Goal: Transaction & Acquisition: Purchase product/service

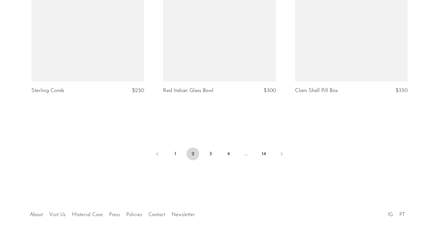
scroll to position [2212, 0]
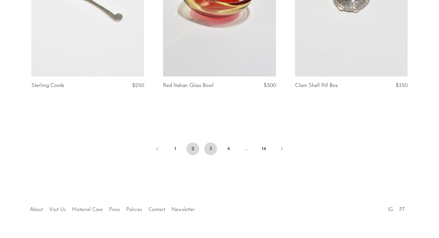
click at [209, 149] on link "3" at bounding box center [210, 148] width 13 height 13
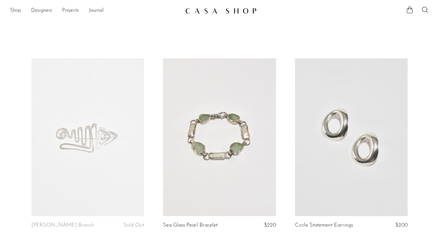
click at [15, 11] on link "Shop" at bounding box center [15, 11] width 11 height 8
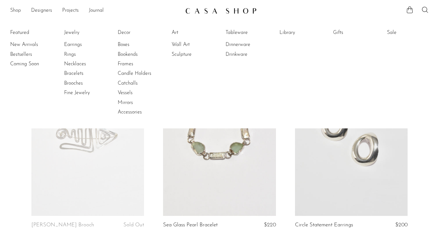
click at [15, 11] on link "Shop" at bounding box center [15, 11] width 11 height 8
click at [27, 44] on link "New Arrivals" at bounding box center [34, 44] width 48 height 7
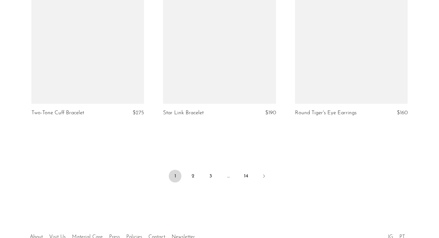
scroll to position [2195, 0]
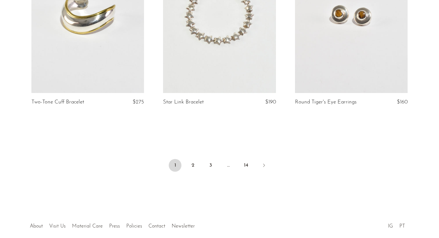
click at [79, 60] on link at bounding box center [87, 14] width 113 height 158
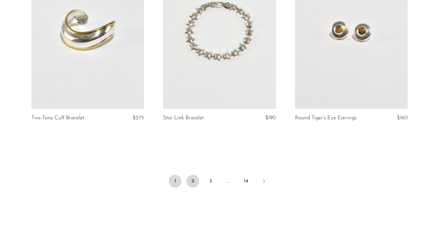
click at [194, 186] on link "2" at bounding box center [192, 181] width 13 height 13
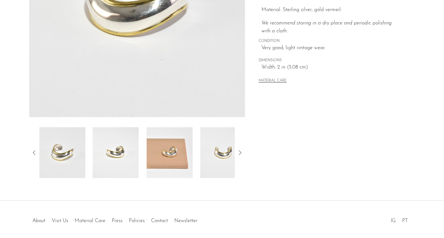
scroll to position [175, 0]
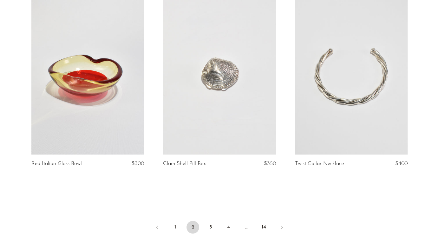
scroll to position [2116, 0]
click at [208, 223] on link "3" at bounding box center [210, 226] width 13 height 13
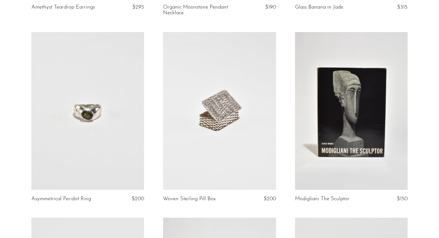
scroll to position [962, 0]
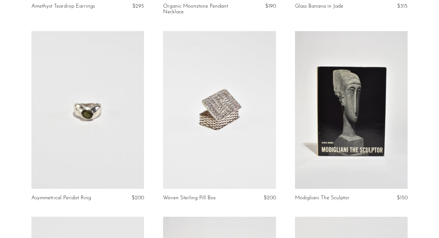
click at [245, 142] on link at bounding box center [219, 110] width 113 height 158
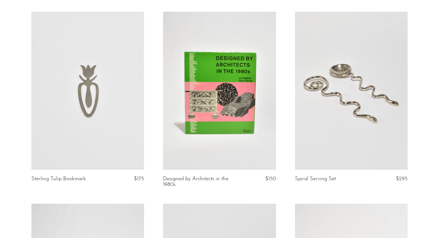
scroll to position [1169, 0]
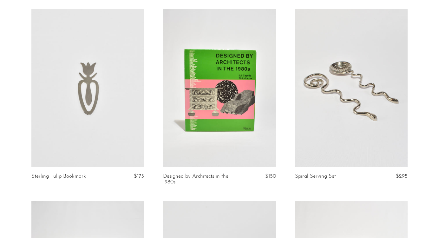
click at [76, 136] on link at bounding box center [87, 88] width 113 height 158
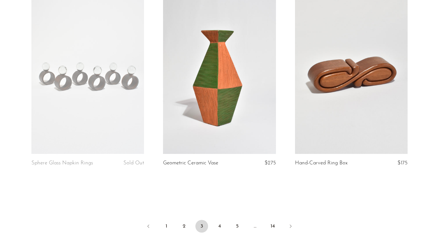
scroll to position [2123, 0]
click at [358, 90] on link at bounding box center [351, 75] width 113 height 158
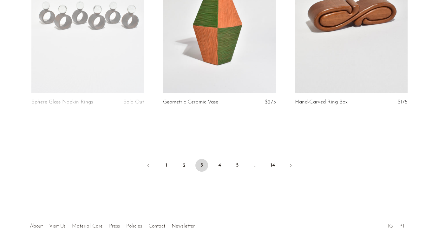
scroll to position [2214, 0]
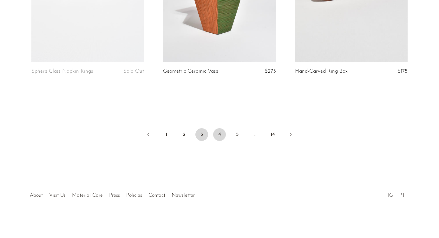
click at [223, 134] on link "4" at bounding box center [219, 134] width 13 height 13
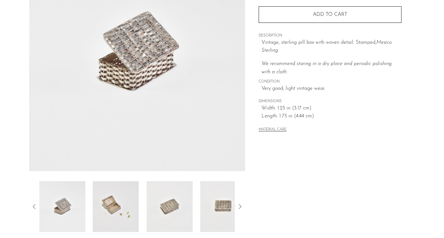
scroll to position [160, 0]
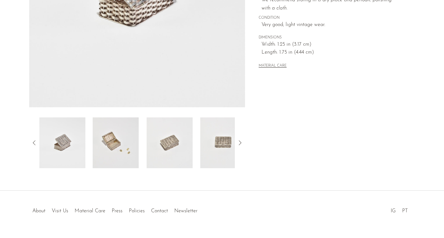
click at [118, 146] on img at bounding box center [116, 142] width 46 height 51
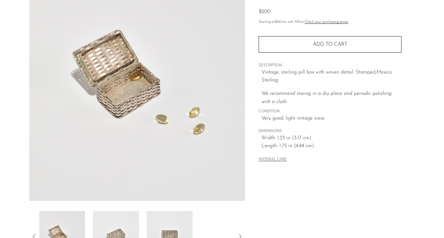
scroll to position [30, 0]
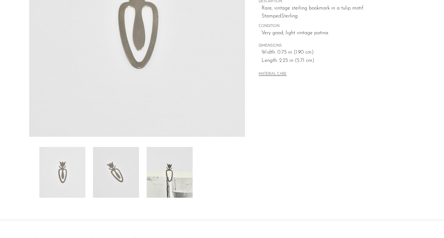
scroll to position [175, 0]
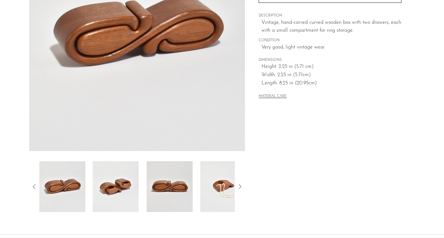
scroll to position [175, 0]
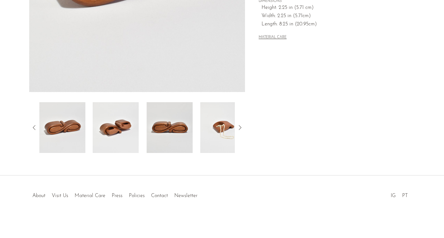
click at [241, 127] on icon at bounding box center [240, 128] width 8 height 8
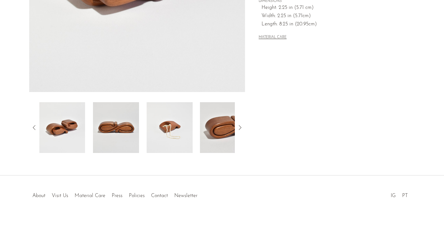
click at [241, 127] on icon at bounding box center [240, 127] width 3 height 5
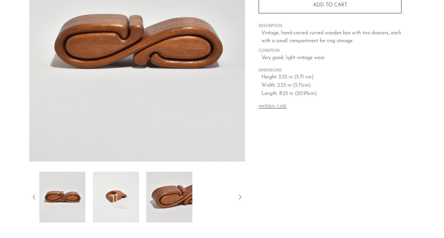
scroll to position [96, 0]
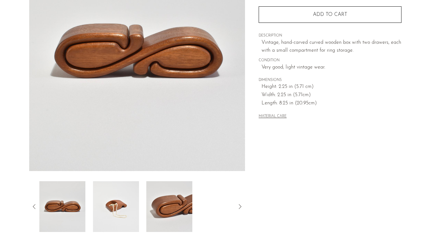
click at [120, 203] on img at bounding box center [116, 206] width 46 height 51
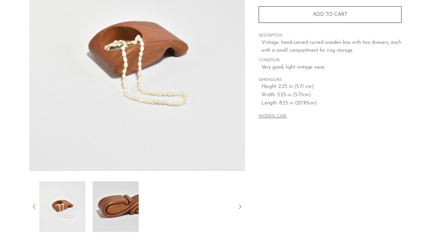
click at [129, 205] on img at bounding box center [116, 206] width 46 height 51
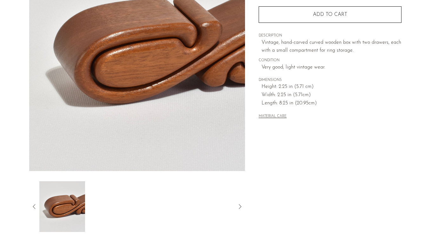
click at [29, 205] on div at bounding box center [137, 206] width 216 height 51
click at [31, 205] on icon at bounding box center [34, 207] width 8 height 8
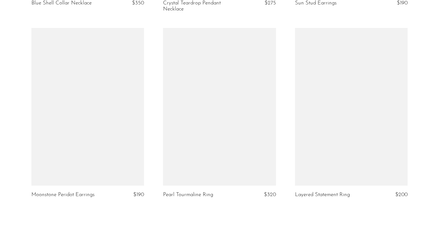
scroll to position [2220, 0]
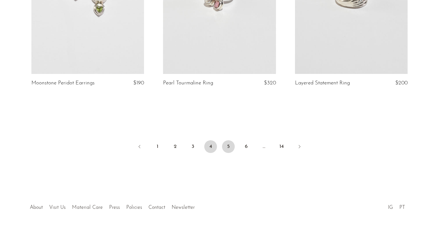
click at [229, 140] on link "5" at bounding box center [228, 146] width 13 height 13
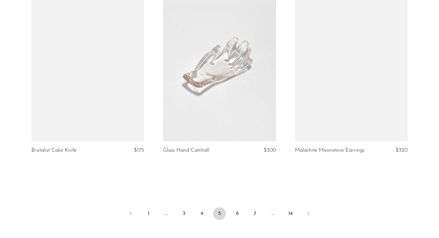
scroll to position [2137, 0]
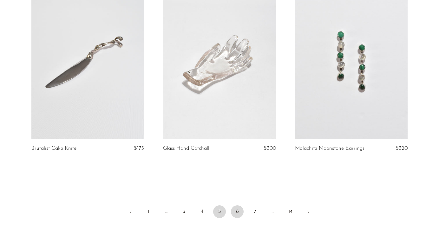
click at [237, 205] on link "6" at bounding box center [237, 211] width 13 height 13
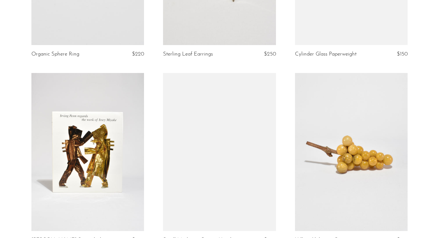
scroll to position [608, 0]
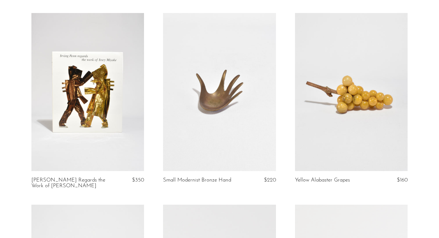
click at [66, 103] on link at bounding box center [87, 92] width 113 height 158
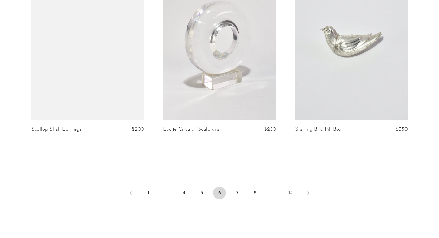
scroll to position [2157, 0]
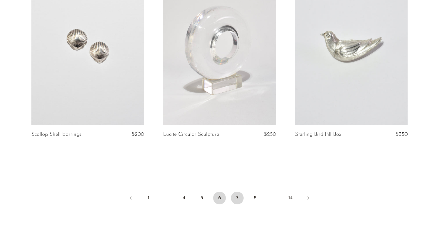
click at [231, 192] on li "7" at bounding box center [237, 199] width 13 height 14
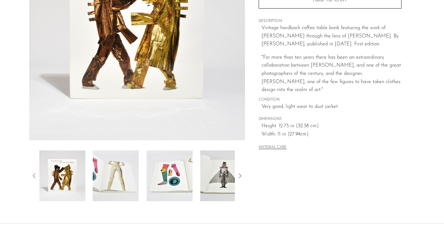
scroll to position [159, 0]
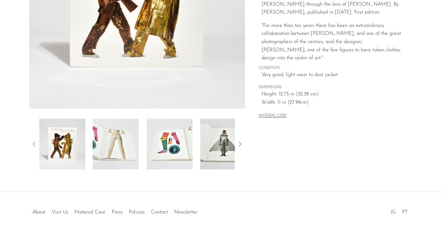
click at [223, 143] on img at bounding box center [223, 144] width 46 height 51
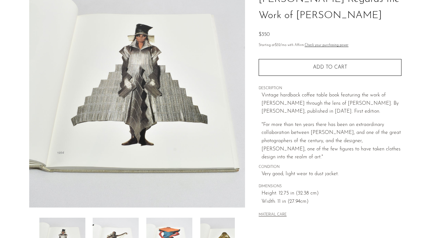
scroll to position [57, 0]
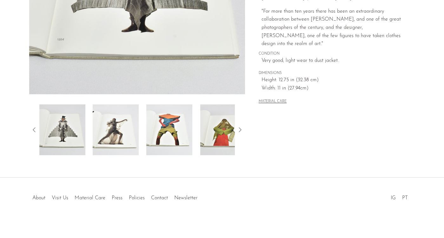
click at [209, 134] on img at bounding box center [223, 129] width 46 height 51
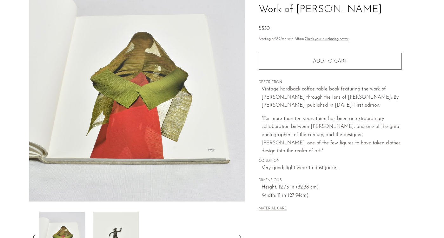
scroll to position [65, 0]
